Goal: Information Seeking & Learning: Learn about a topic

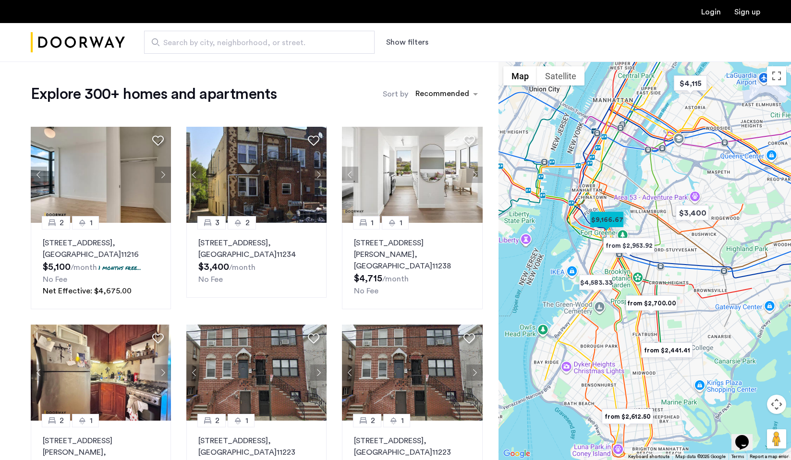
drag, startPoint x: 725, startPoint y: 302, endPoint x: 548, endPoint y: 231, distance: 191.1
click at [550, 231] on div at bounding box center [645, 260] width 293 height 399
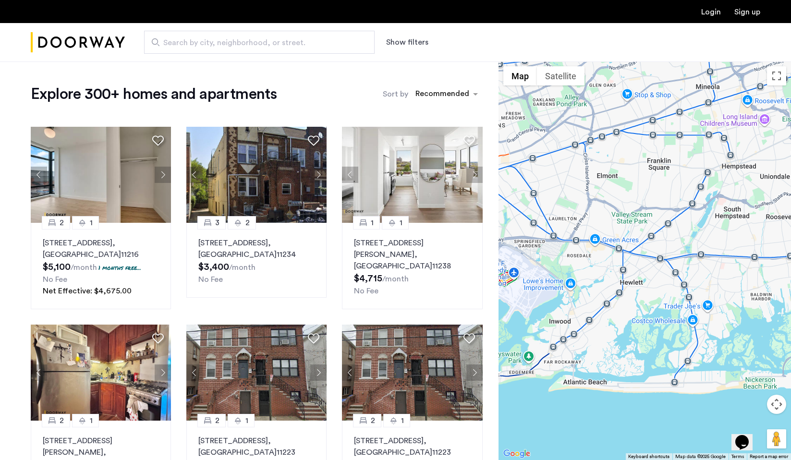
drag, startPoint x: 656, startPoint y: 255, endPoint x: 554, endPoint y: 324, distance: 122.7
click at [554, 325] on div at bounding box center [645, 260] width 293 height 399
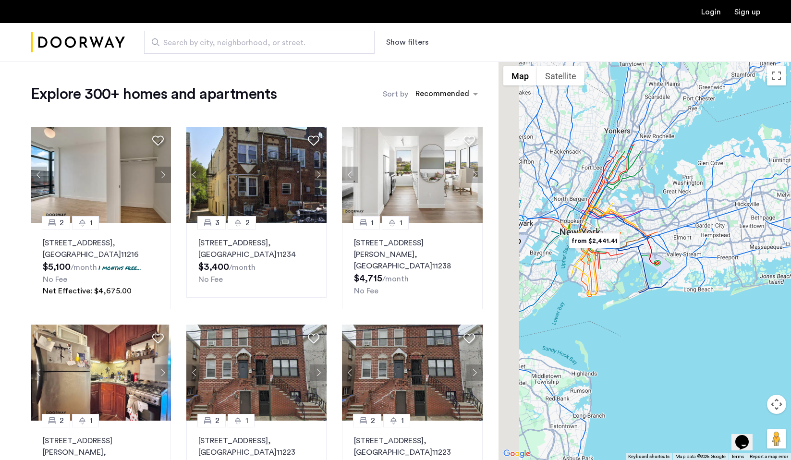
drag, startPoint x: 558, startPoint y: 243, endPoint x: 681, endPoint y: 192, distance: 133.1
click at [681, 193] on div at bounding box center [645, 260] width 293 height 399
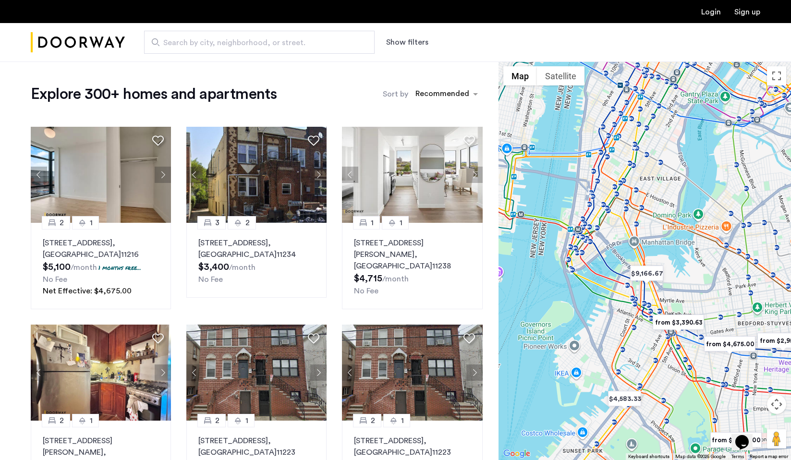
click at [667, 312] on img "from $3,390.63" at bounding box center [678, 323] width 59 height 22
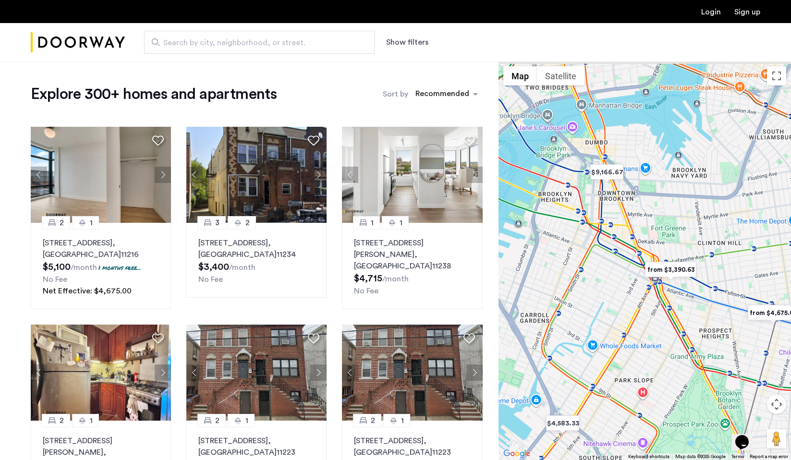
drag, startPoint x: 643, startPoint y: 204, endPoint x: 489, endPoint y: 350, distance: 212.0
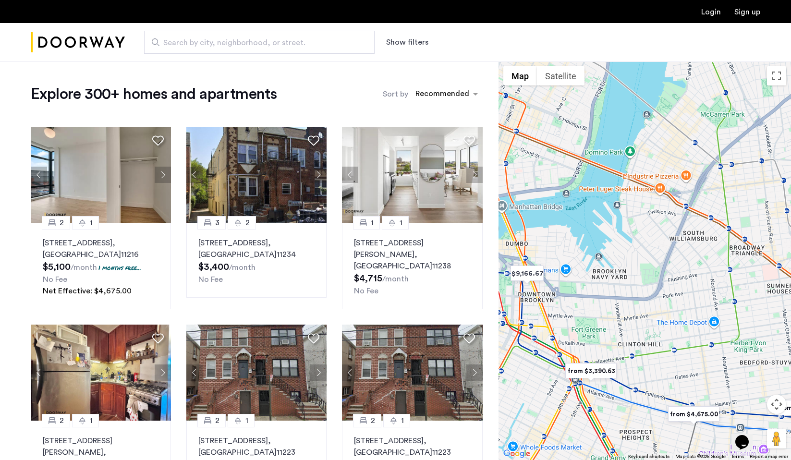
drag, startPoint x: 609, startPoint y: 268, endPoint x: 719, endPoint y: 189, distance: 135.1
click at [719, 189] on div at bounding box center [645, 260] width 293 height 399
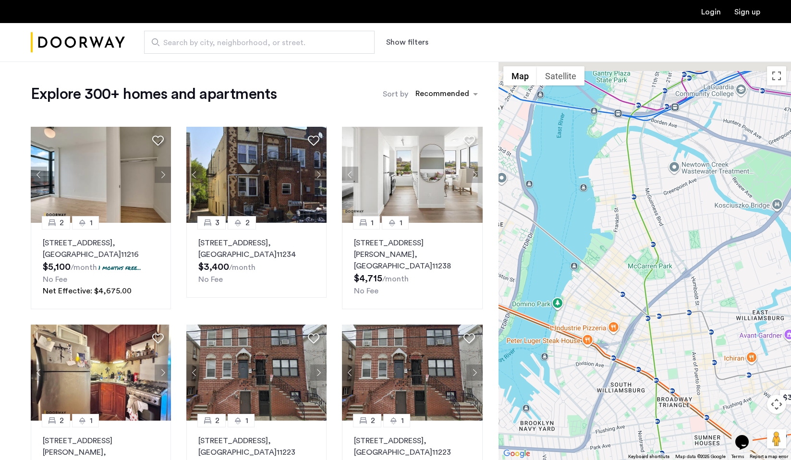
drag, startPoint x: 715, startPoint y: 197, endPoint x: 631, endPoint y: 378, distance: 199.0
click at [631, 378] on div at bounding box center [645, 260] width 293 height 399
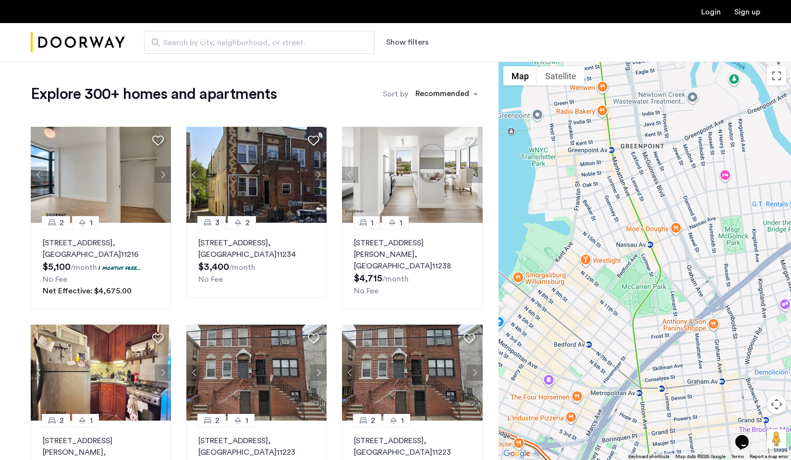
drag, startPoint x: 615, startPoint y: 322, endPoint x: 703, endPoint y: 276, distance: 99.5
click at [703, 276] on div at bounding box center [645, 260] width 293 height 399
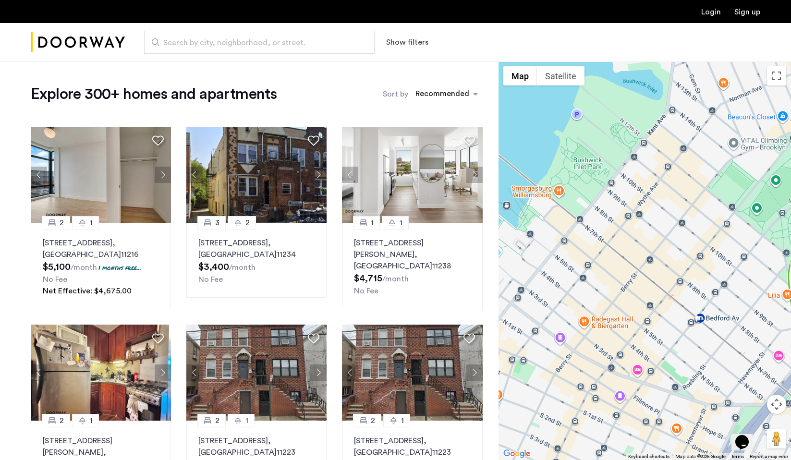
drag, startPoint x: 703, startPoint y: 276, endPoint x: 689, endPoint y: 314, distance: 40.0
click at [689, 314] on div at bounding box center [645, 260] width 293 height 399
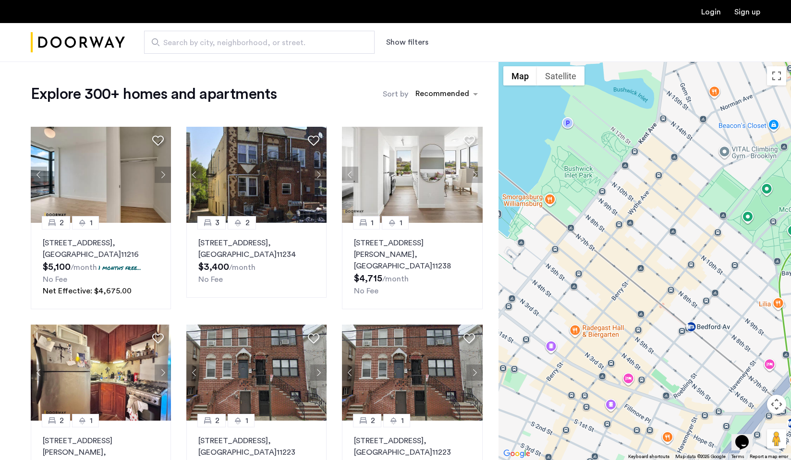
drag, startPoint x: 701, startPoint y: 305, endPoint x: 690, endPoint y: 306, distance: 10.7
click at [690, 306] on div at bounding box center [645, 260] width 293 height 399
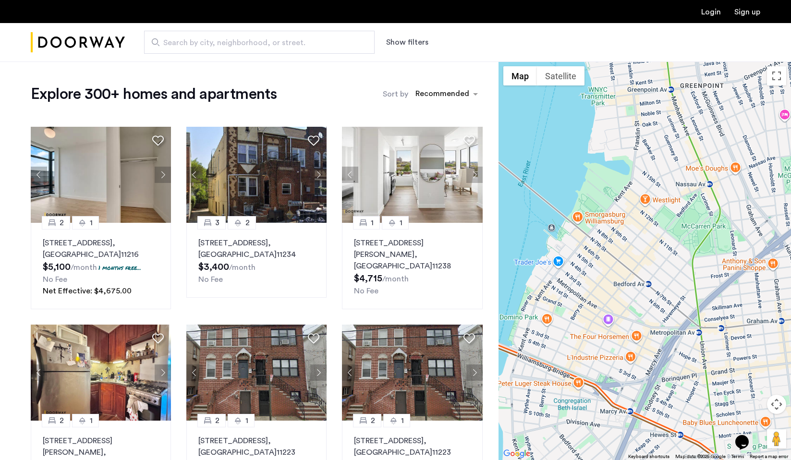
drag, startPoint x: 689, startPoint y: 306, endPoint x: 651, endPoint y: 274, distance: 49.8
click at [651, 274] on div at bounding box center [645, 260] width 293 height 399
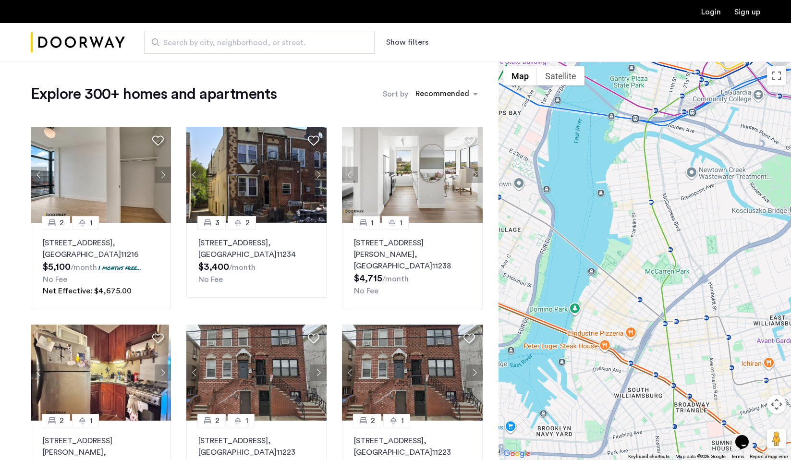
drag, startPoint x: 634, startPoint y: 272, endPoint x: 597, endPoint y: 315, distance: 56.5
click at [598, 315] on div at bounding box center [645, 260] width 293 height 399
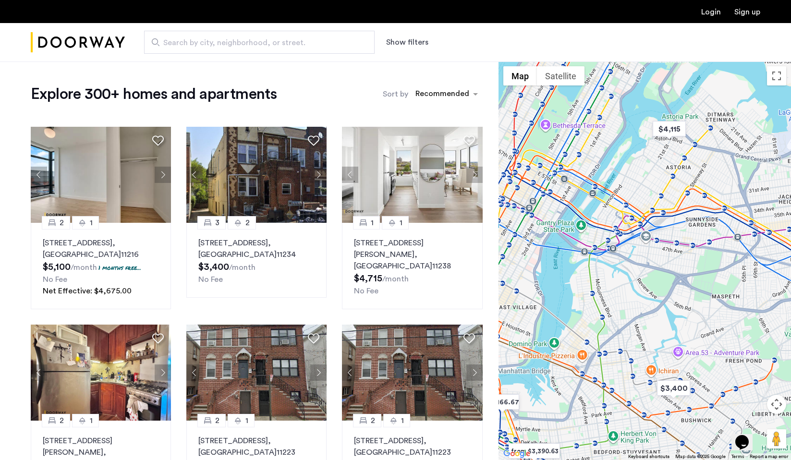
click at [333, 47] on span "Search by city, neighborhood, or street." at bounding box center [255, 43] width 184 height 12
click at [333, 47] on input "Search by city, neighborhood, or street." at bounding box center [259, 42] width 231 height 23
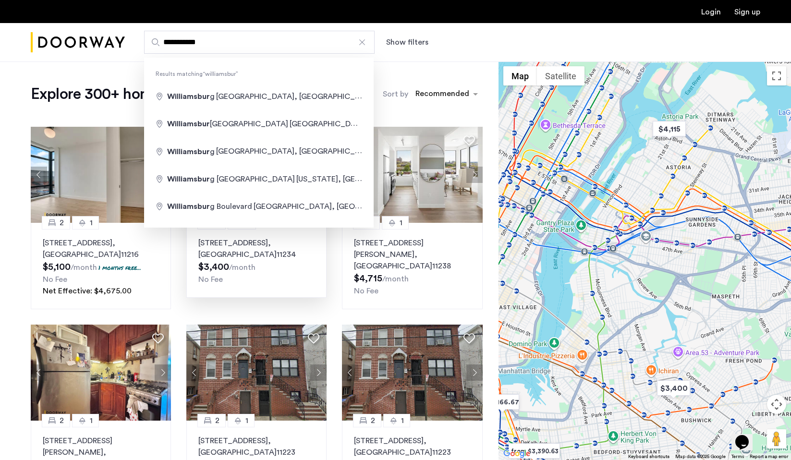
type input "**********"
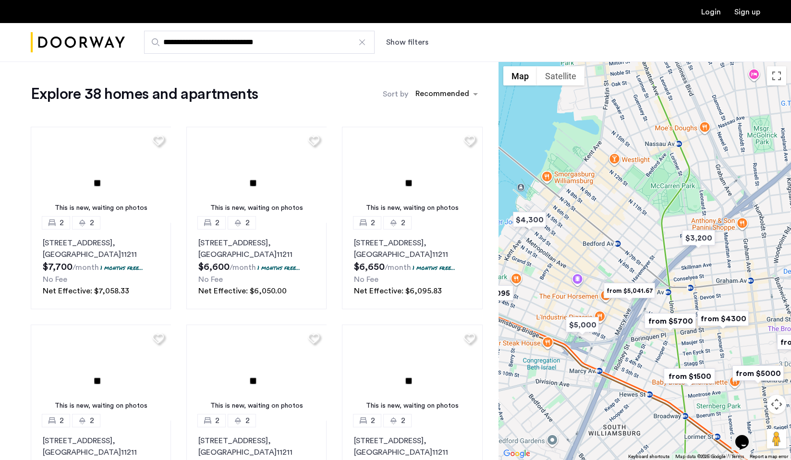
drag, startPoint x: 577, startPoint y: 227, endPoint x: 596, endPoint y: 227, distance: 18.7
click at [596, 227] on div at bounding box center [645, 260] width 293 height 399
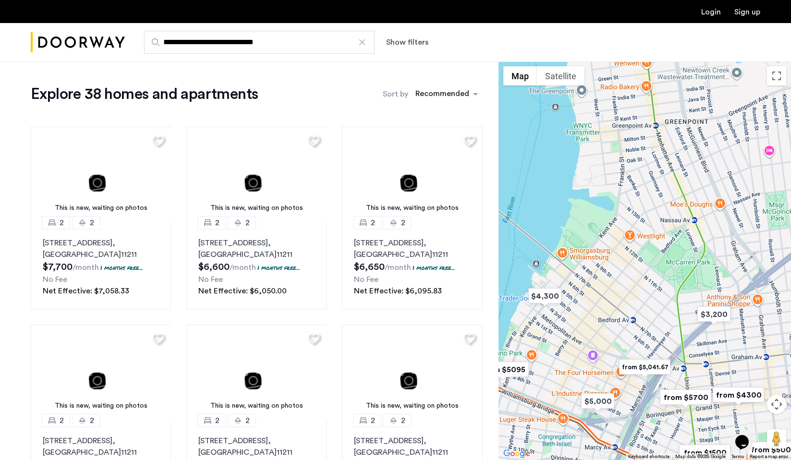
drag, startPoint x: 658, startPoint y: 364, endPoint x: 617, endPoint y: 364, distance: 41.3
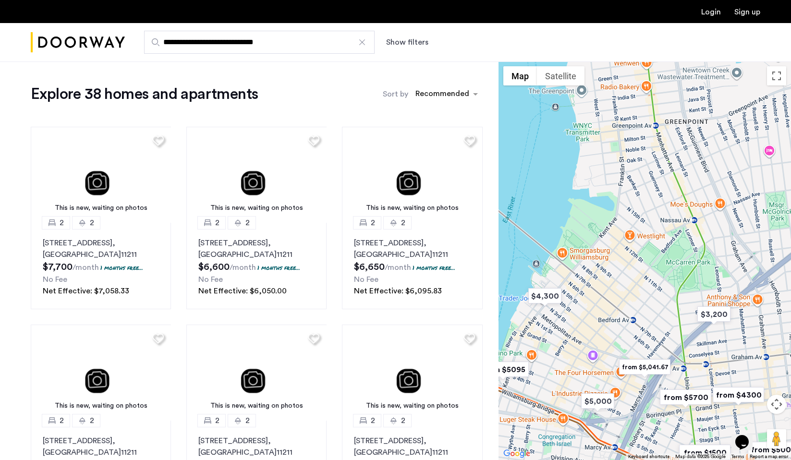
click at [617, 364] on img "from $5,041.67" at bounding box center [644, 367] width 59 height 22
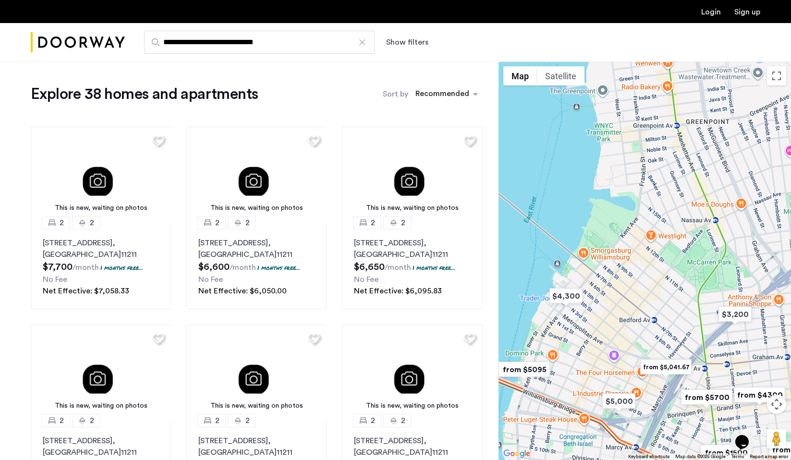
drag, startPoint x: 609, startPoint y: 326, endPoint x: 631, endPoint y: 326, distance: 22.1
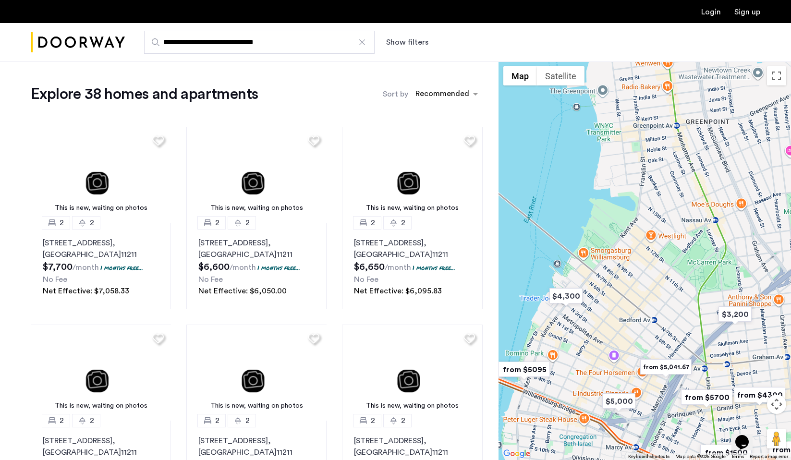
click at [631, 326] on div at bounding box center [645, 260] width 293 height 399
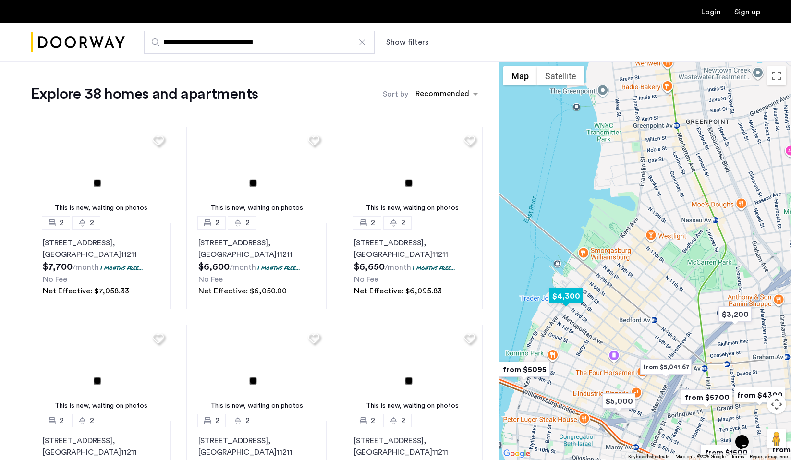
click at [566, 298] on img "$4,300" at bounding box center [566, 296] width 41 height 22
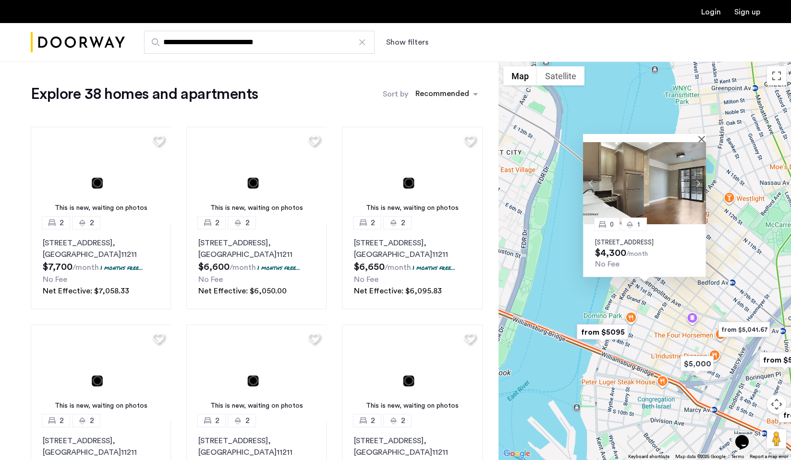
click at [654, 336] on div "0 [STREET_ADDRESS] $4,300 /month No Fee" at bounding box center [645, 260] width 293 height 399
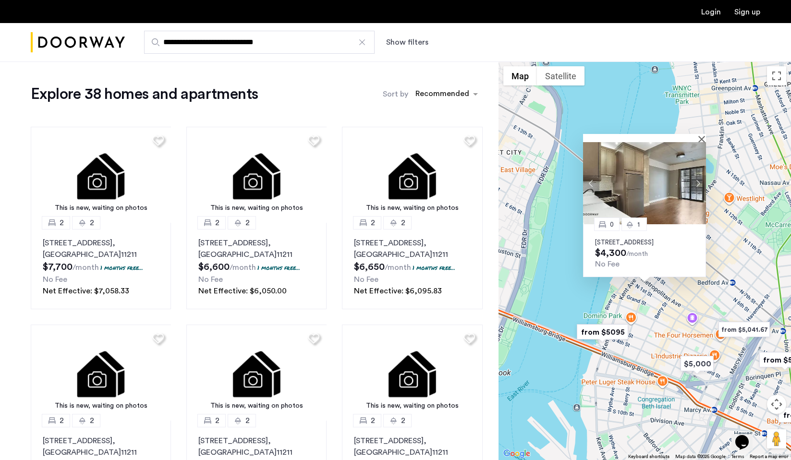
click at [609, 336] on img "from $5095" at bounding box center [602, 332] width 59 height 22
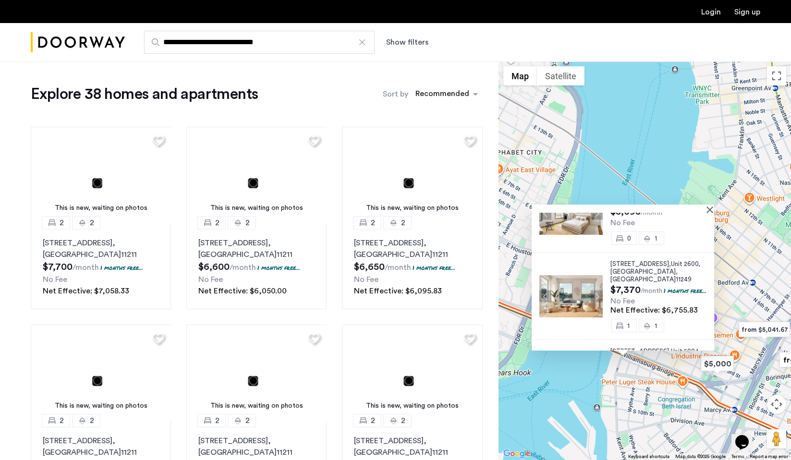
scroll to position [53, 0]
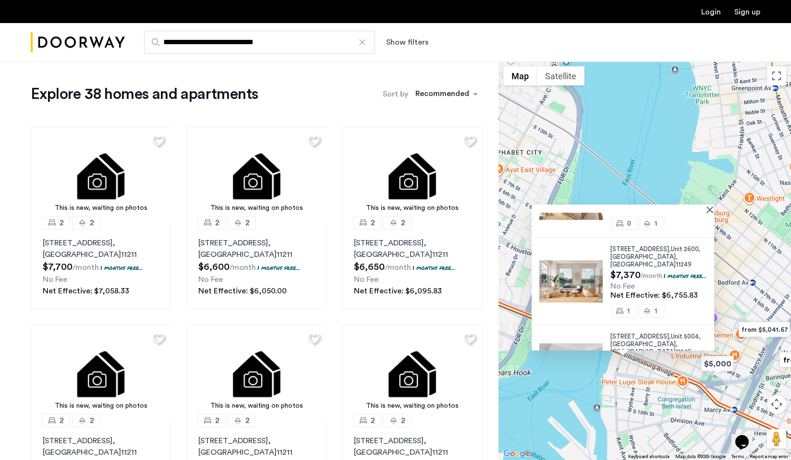
click at [762, 331] on img "from $5,041.67" at bounding box center [764, 330] width 59 height 22
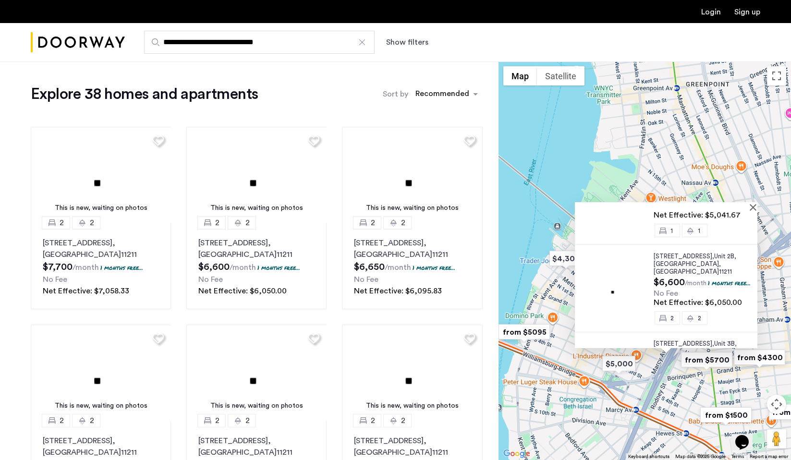
scroll to position [0, 0]
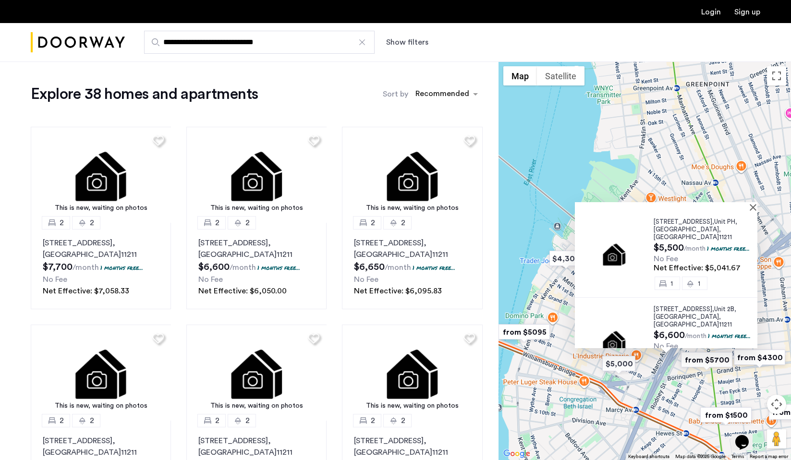
click at [617, 162] on div "[STREET_ADDRESS] $5,500 /month 1 months free... No Fee Net Effective: $5,041.67…" at bounding box center [645, 260] width 293 height 399
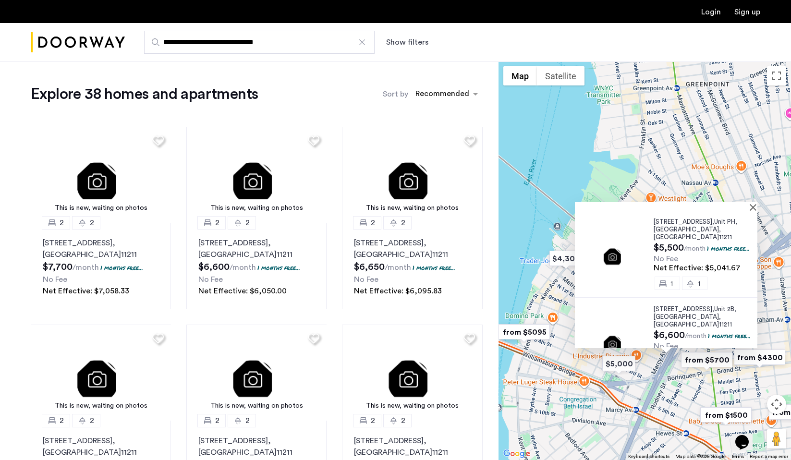
click at [601, 167] on div "[STREET_ADDRESS] $5,500 /month 1 months free... No Fee Net Effective: $5,041.67…" at bounding box center [645, 260] width 293 height 399
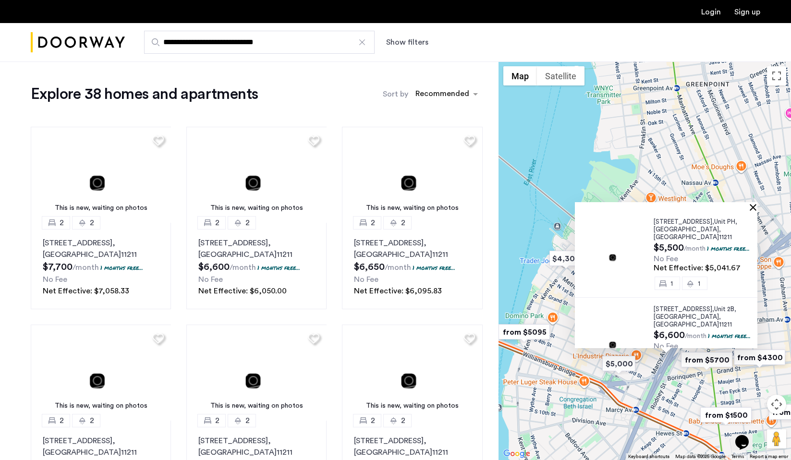
click at [756, 207] on button "Close" at bounding box center [755, 207] width 7 height 7
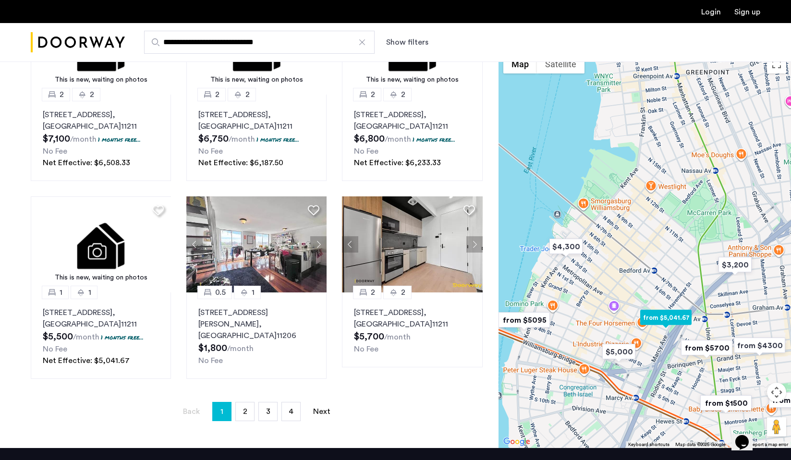
scroll to position [543, 0]
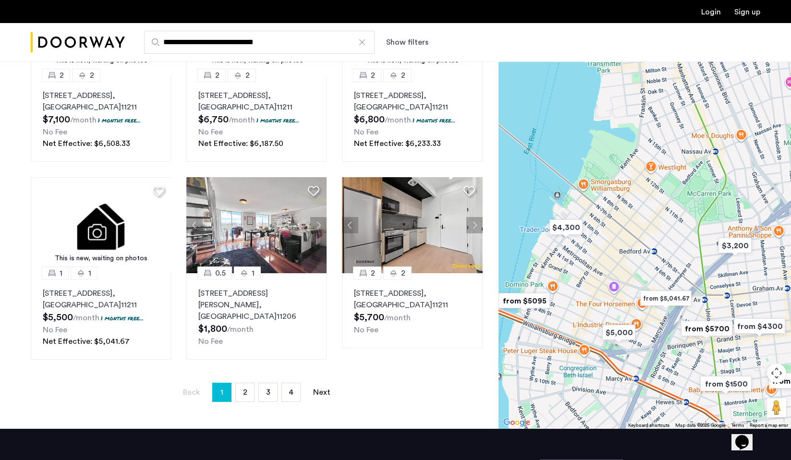
click at [678, 304] on img "from $5,041.67" at bounding box center [665, 299] width 59 height 22
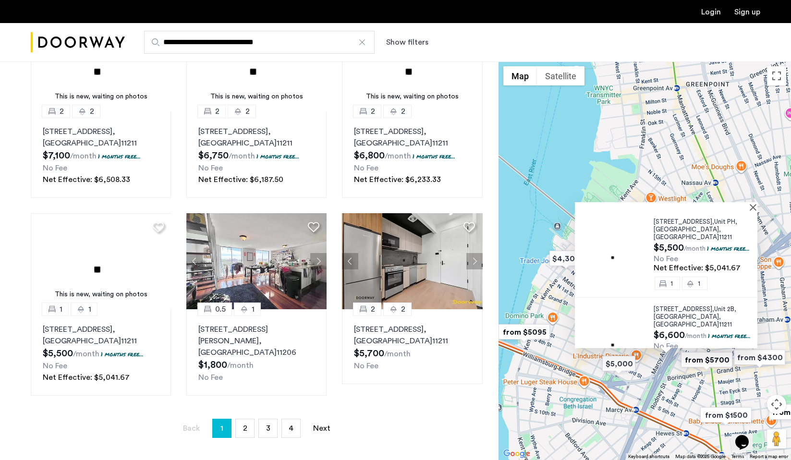
scroll to position [504, 0]
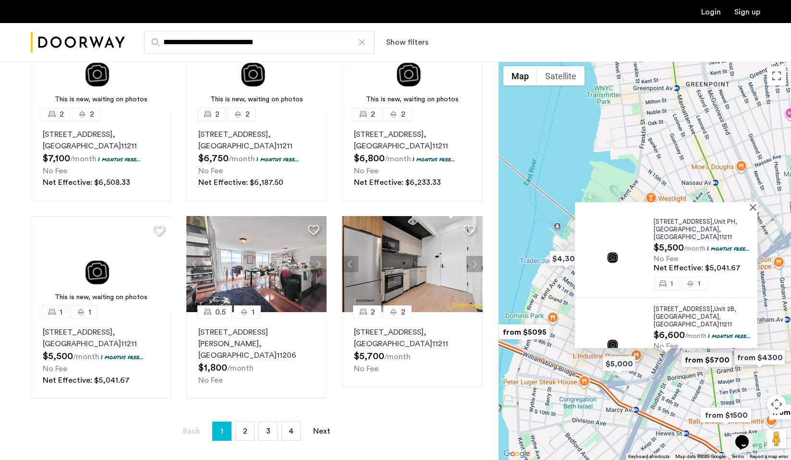
click at [679, 306] on span "[STREET_ADDRESS]," at bounding box center [684, 309] width 61 height 6
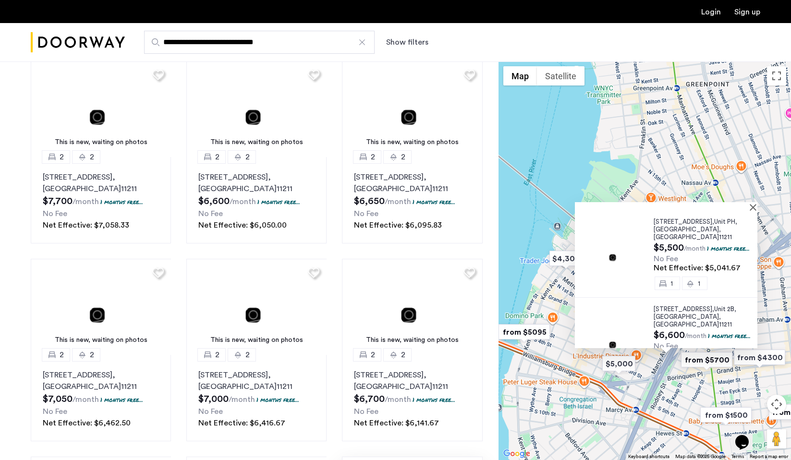
scroll to position [0, 0]
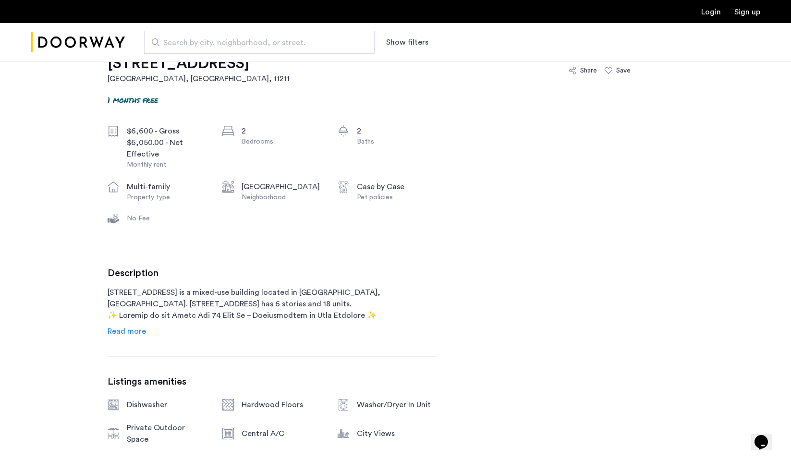
scroll to position [390, 0]
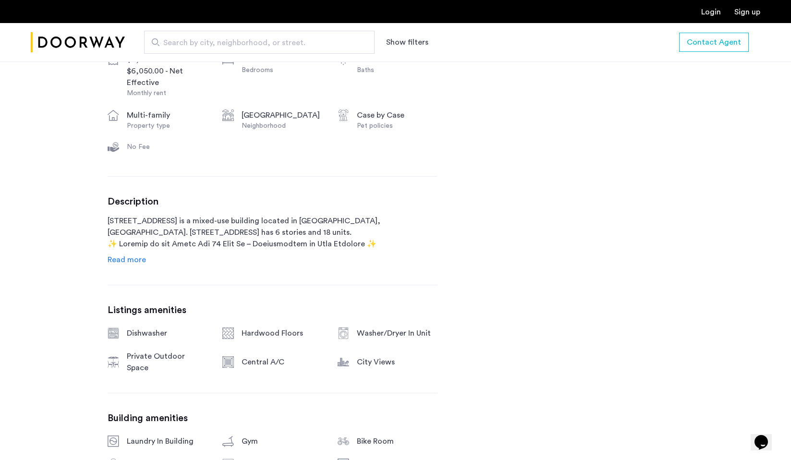
click at [135, 257] on span "Read more" at bounding box center [127, 260] width 38 height 8
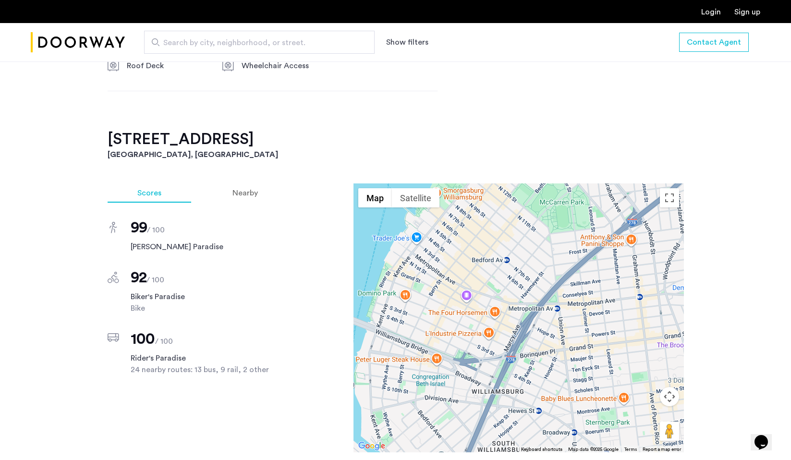
scroll to position [1416, 0]
